Goal: Transaction & Acquisition: Purchase product/service

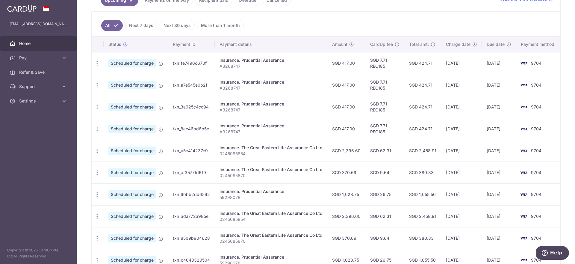
scroll to position [196, 0]
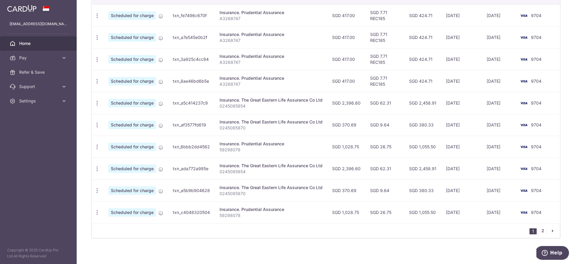
click at [544, 229] on link "2" at bounding box center [542, 230] width 7 height 7
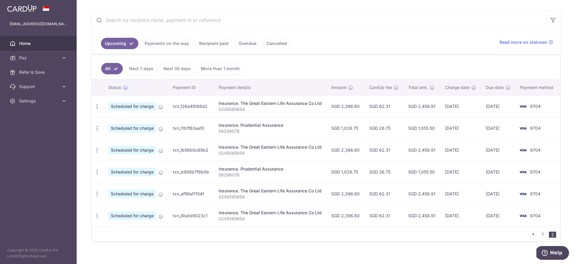
scroll to position [109, 0]
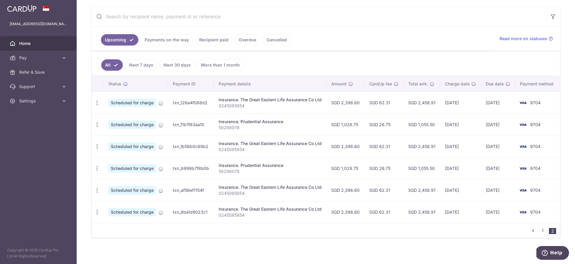
click at [535, 228] on icon "pager" at bounding box center [533, 230] width 5 height 5
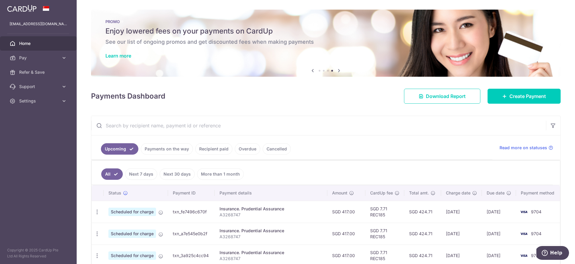
scroll to position [2, 0]
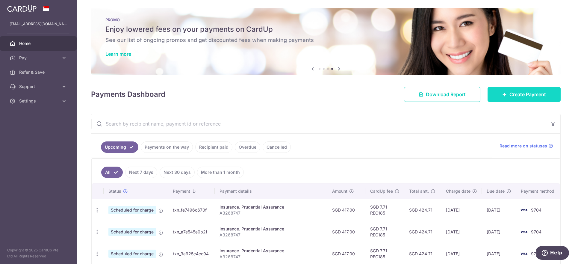
click at [504, 92] on icon at bounding box center [504, 94] width 5 height 5
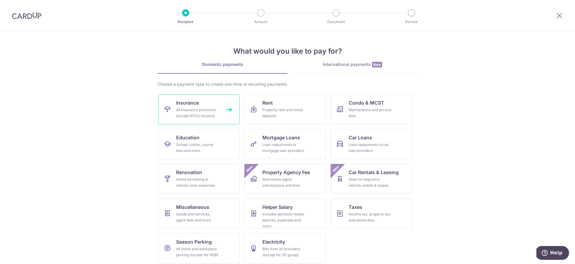
click at [207, 109] on div "All insurance premiums (except NTUC Income)" at bounding box center [197, 113] width 43 height 12
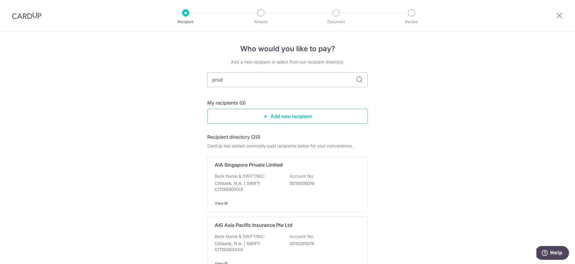
type input "prude"
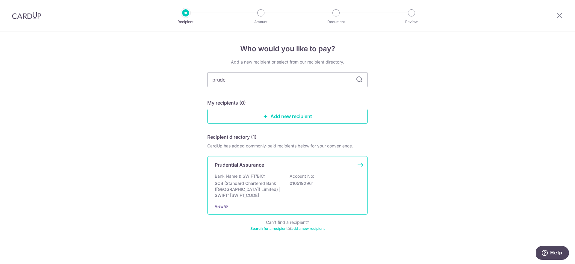
click at [253, 172] on div "Prudential Assurance Bank Name & SWIFT/BIC: SCB (Standard Chartered Bank (Singa…" at bounding box center [287, 185] width 161 height 58
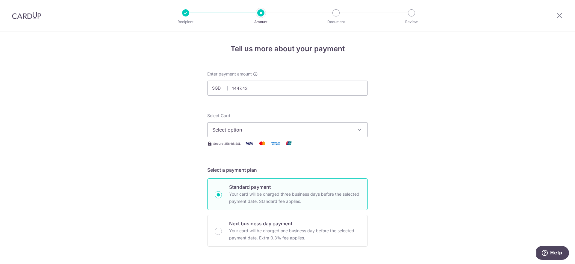
type input "1,447.43"
click at [315, 124] on button "Select option" at bounding box center [287, 129] width 161 height 15
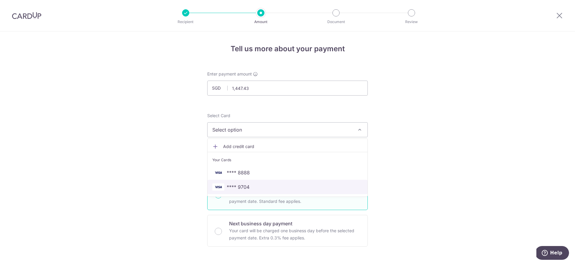
click at [299, 187] on span "**** 9704" at bounding box center [287, 186] width 150 height 7
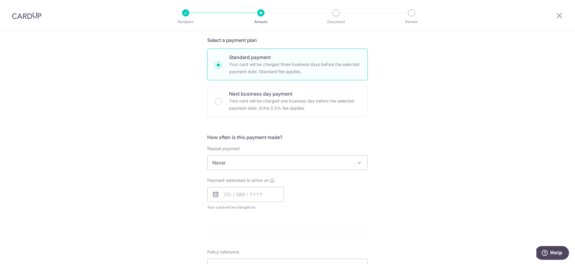
scroll to position [134, 0]
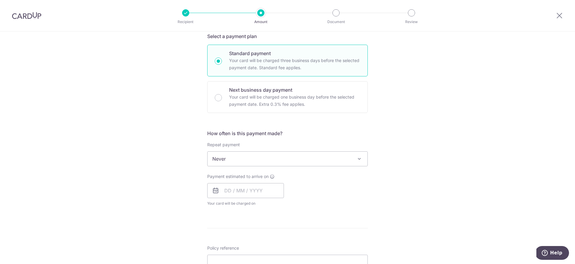
click at [284, 161] on span "Never" at bounding box center [288, 159] width 160 height 14
click at [258, 196] on input "text" at bounding box center [245, 190] width 77 height 15
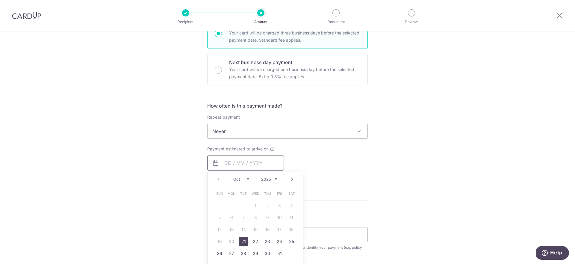
scroll to position [167, 0]
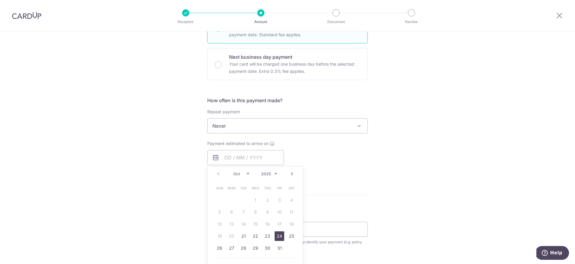
click at [276, 236] on link "24" at bounding box center [280, 236] width 10 height 10
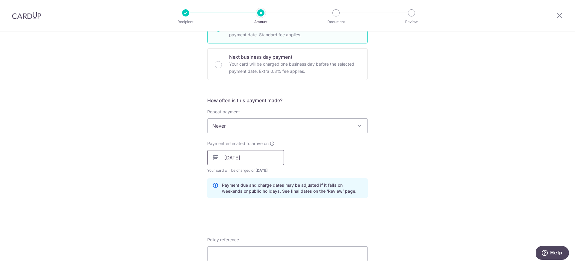
click at [256, 159] on input "[DATE]" at bounding box center [245, 157] width 77 height 15
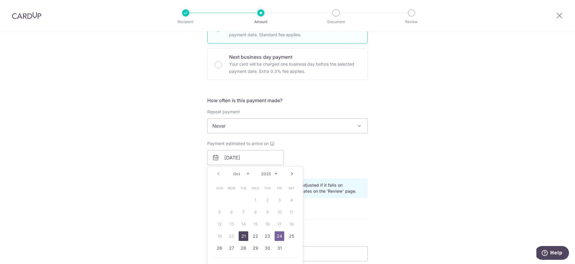
click at [243, 234] on link "21" at bounding box center [244, 236] width 10 height 10
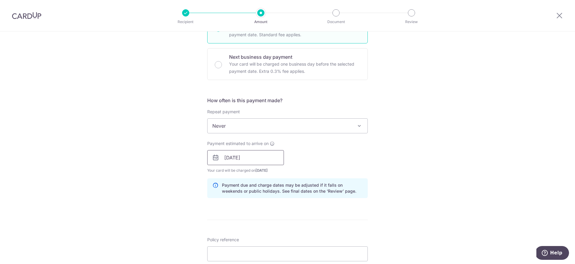
click at [257, 157] on input "[DATE]" at bounding box center [245, 157] width 77 height 15
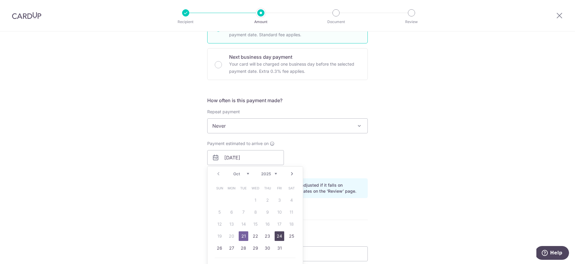
click at [282, 234] on link "24" at bounding box center [280, 236] width 10 height 10
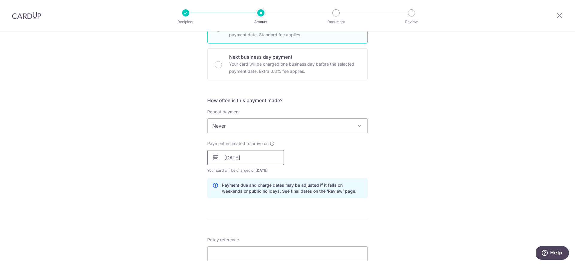
click at [248, 161] on input "[DATE]" at bounding box center [245, 157] width 77 height 15
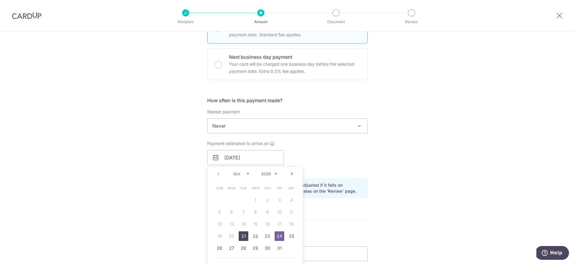
click at [243, 236] on link "21" at bounding box center [244, 236] width 10 height 10
type input "[DATE]"
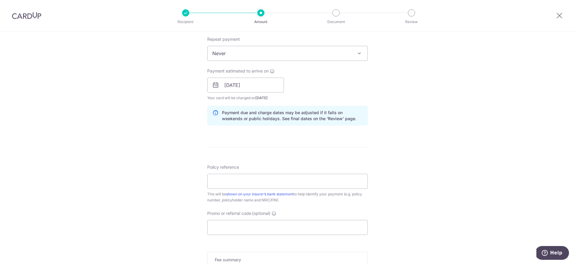
scroll to position [248, 0]
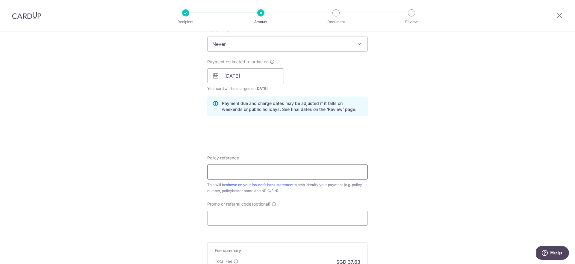
click at [264, 173] on input "Policy reference" at bounding box center [287, 171] width 161 height 15
type input "57032123"
click at [275, 217] on input "Promo or referral code (optional)" at bounding box center [287, 218] width 161 height 15
